Goal: Use online tool/utility: Utilize a website feature to perform a specific function

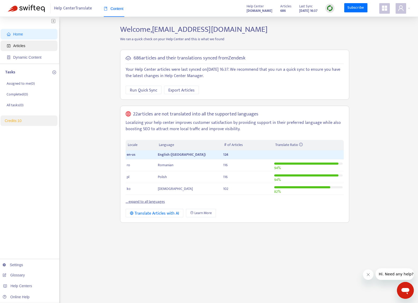
click at [37, 48] on span "Articles" at bounding box center [30, 46] width 46 height 11
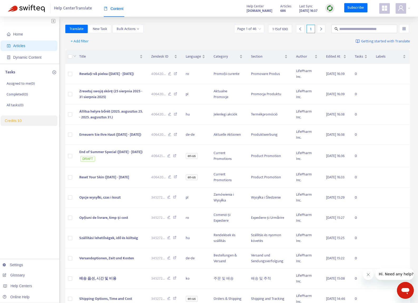
click at [330, 8] on img at bounding box center [330, 8] width 7 height 7
click at [344, 19] on link "Quick Sync" at bounding box center [341, 19] width 22 height 6
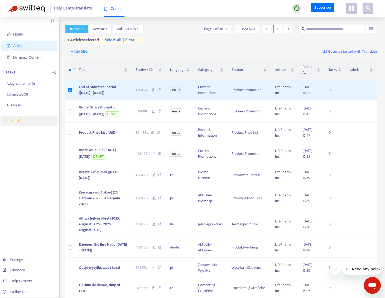
click at [78, 27] on span "Translate" at bounding box center [77, 29] width 14 height 6
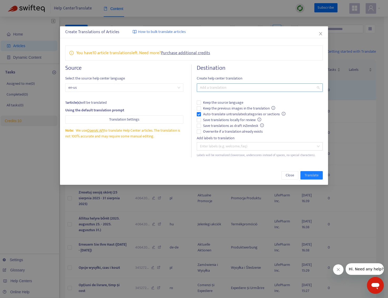
click at [219, 88] on div at bounding box center [257, 88] width 118 height 6
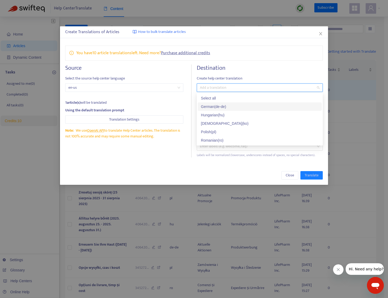
click at [219, 110] on div "German ( de-de )" at bounding box center [260, 106] width 124 height 8
click at [219, 107] on div "German ( de-de )" at bounding box center [260, 107] width 118 height 6
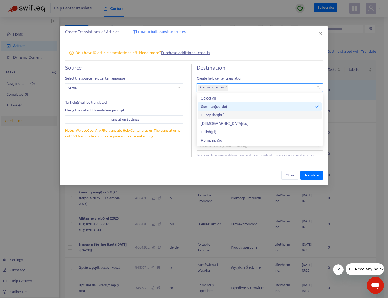
click at [219, 114] on div "Hungarian ( hu )" at bounding box center [260, 115] width 118 height 6
click at [212, 134] on div "Polish ( pl )" at bounding box center [260, 132] width 118 height 6
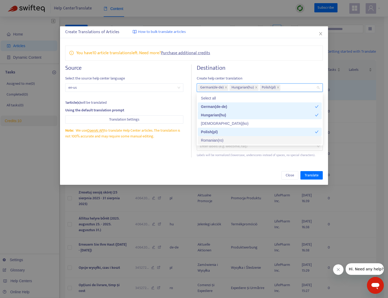
click at [213, 141] on div "Romanian ( ro )" at bounding box center [260, 140] width 118 height 6
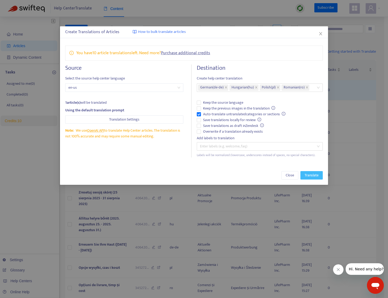
click at [318, 176] on span "Translate" at bounding box center [312, 176] width 14 height 6
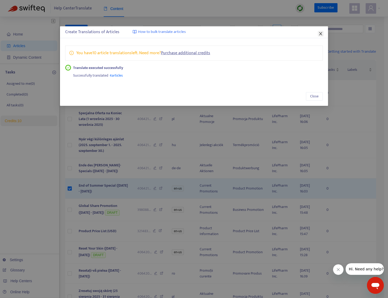
click at [320, 34] on icon "close" at bounding box center [320, 33] width 3 height 3
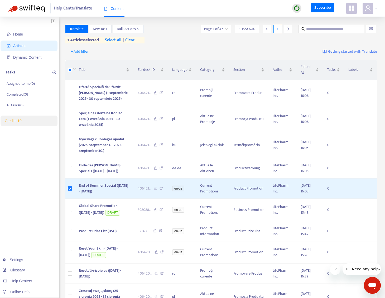
click at [48, 196] on div "Home Articles Dynamic Content Tasks Assigned to me ( 0 ) Completed ( 0 ) All ta…" at bounding box center [29, 232] width 59 height 430
click at [24, 200] on div "Home Articles Dynamic Content Tasks Assigned to me ( 0 ) Completed ( 0 ) All ta…" at bounding box center [29, 232] width 59 height 430
